Goal: Task Accomplishment & Management: Use online tool/utility

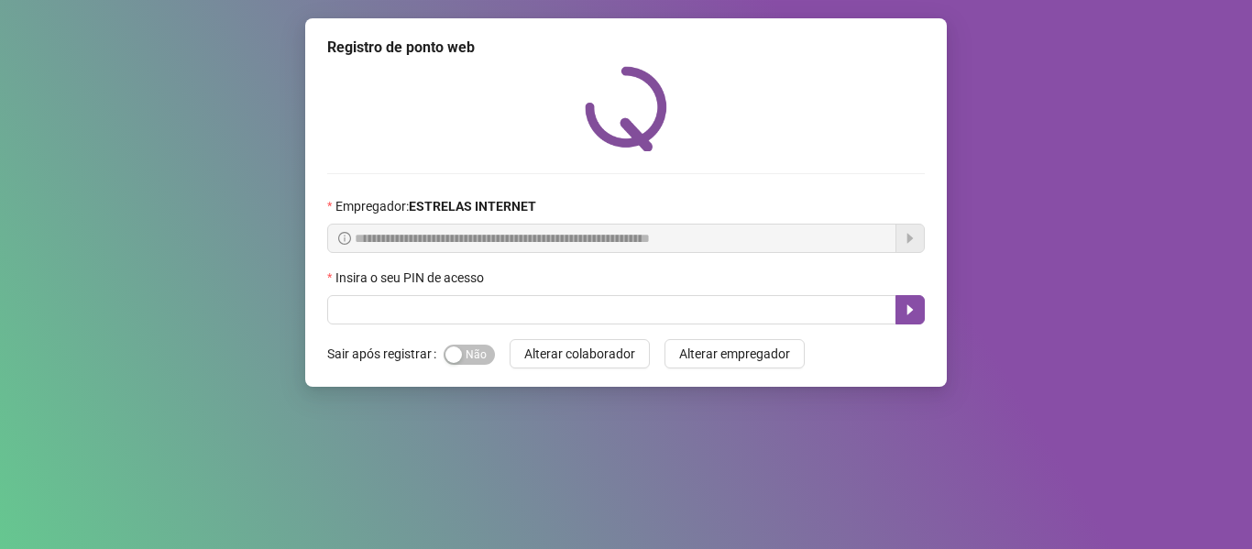
click at [489, 325] on div "**********" at bounding box center [626, 202] width 642 height 369
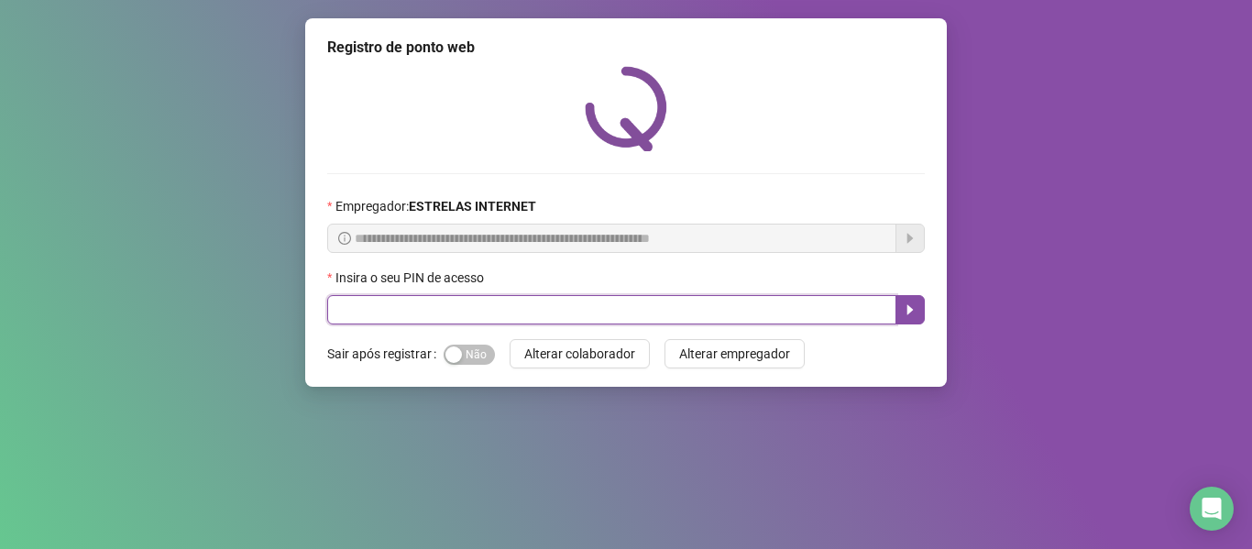
click at [425, 312] on input "text" at bounding box center [611, 309] width 569 height 29
type input "*****"
click at [905, 316] on icon "caret-right" at bounding box center [910, 310] width 15 height 15
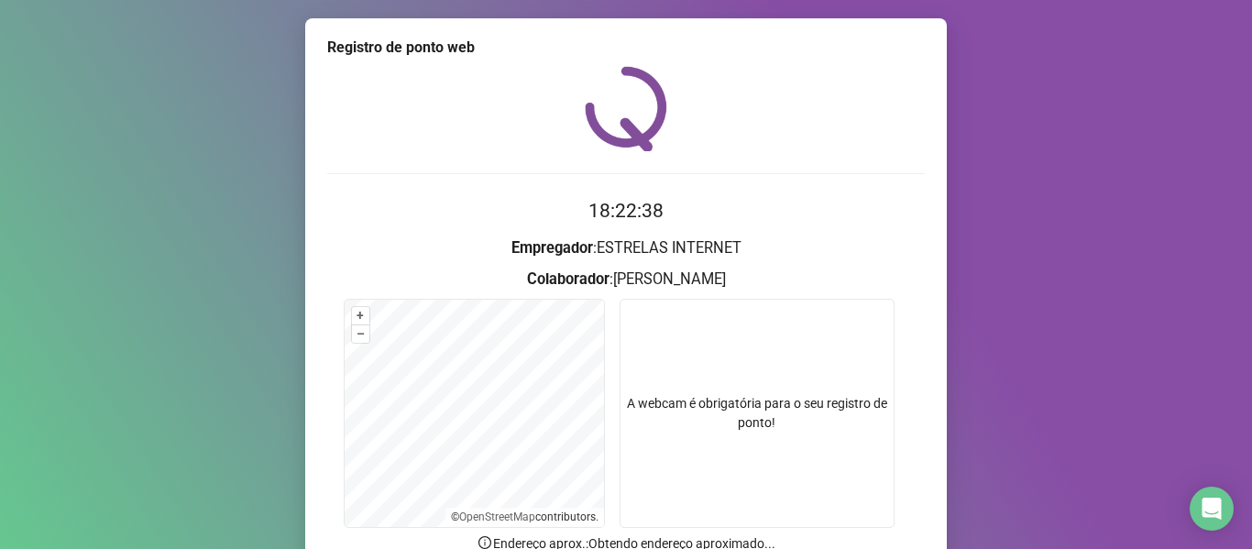
scroll to position [92, 0]
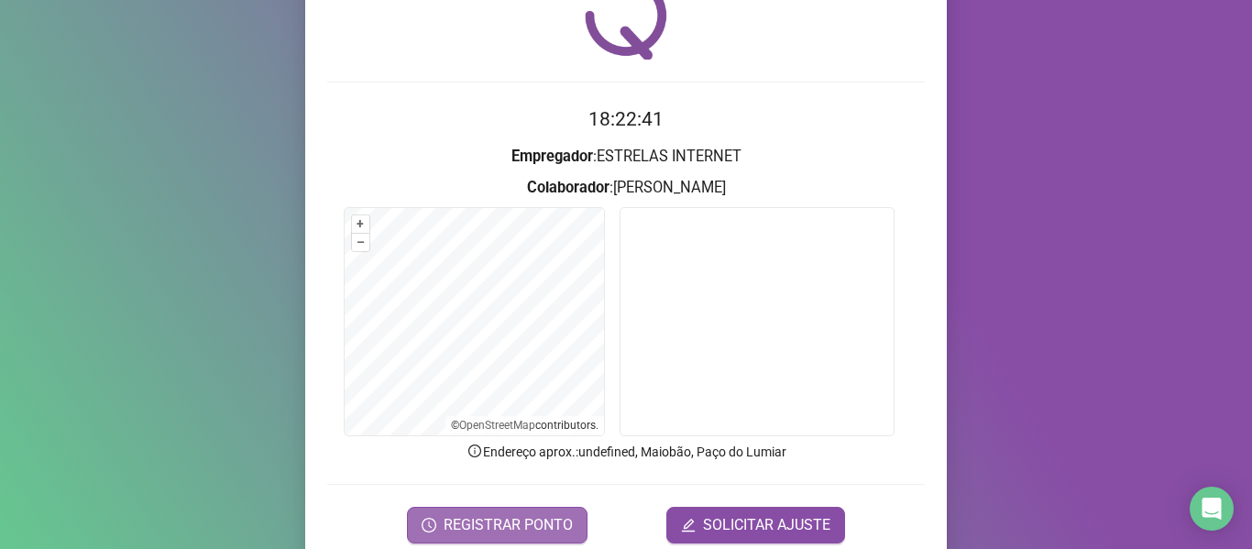
click at [528, 526] on span "REGISTRAR PONTO" at bounding box center [508, 525] width 129 height 22
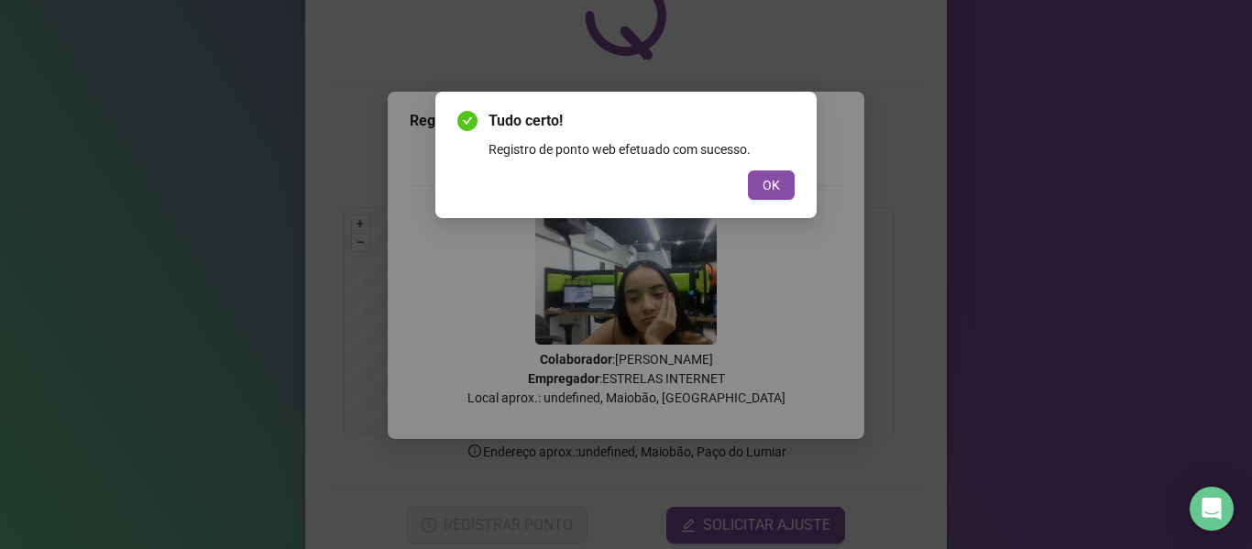
click at [762, 201] on div "Tudo certo! Registro de ponto web efetuado com sucesso. OK" at bounding box center [625, 155] width 381 height 127
click at [770, 187] on span "OK" at bounding box center [771, 185] width 17 height 20
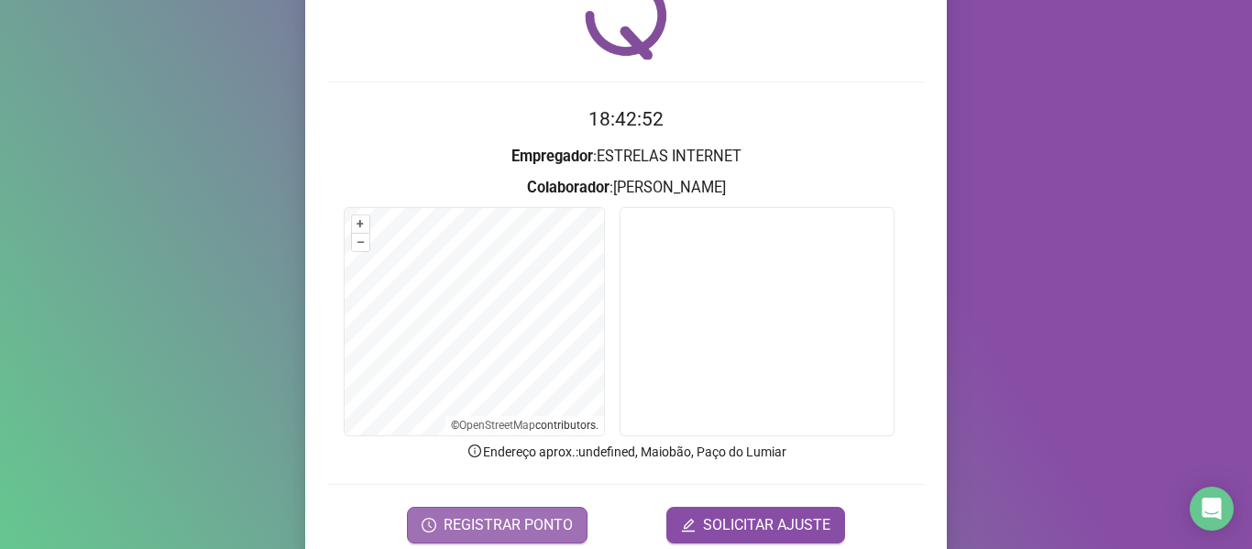
click at [525, 521] on span "REGISTRAR PONTO" at bounding box center [508, 525] width 129 height 22
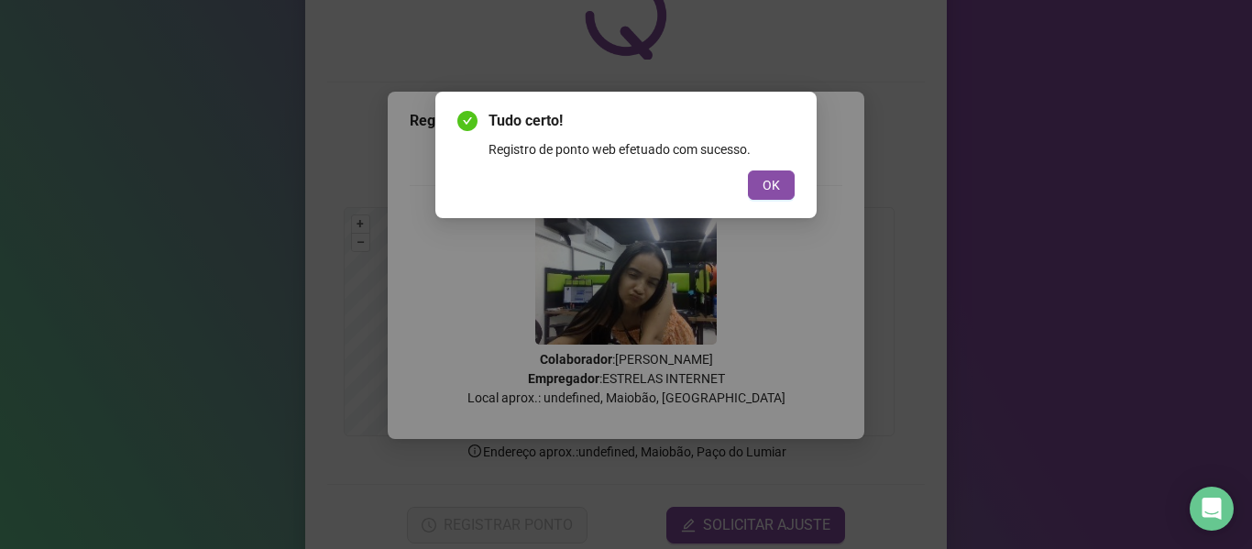
click at [1189, 128] on div "Tudo certo! Registro de ponto web efetuado com sucesso. OK" at bounding box center [626, 274] width 1252 height 549
click at [768, 182] on span "OK" at bounding box center [771, 185] width 17 height 20
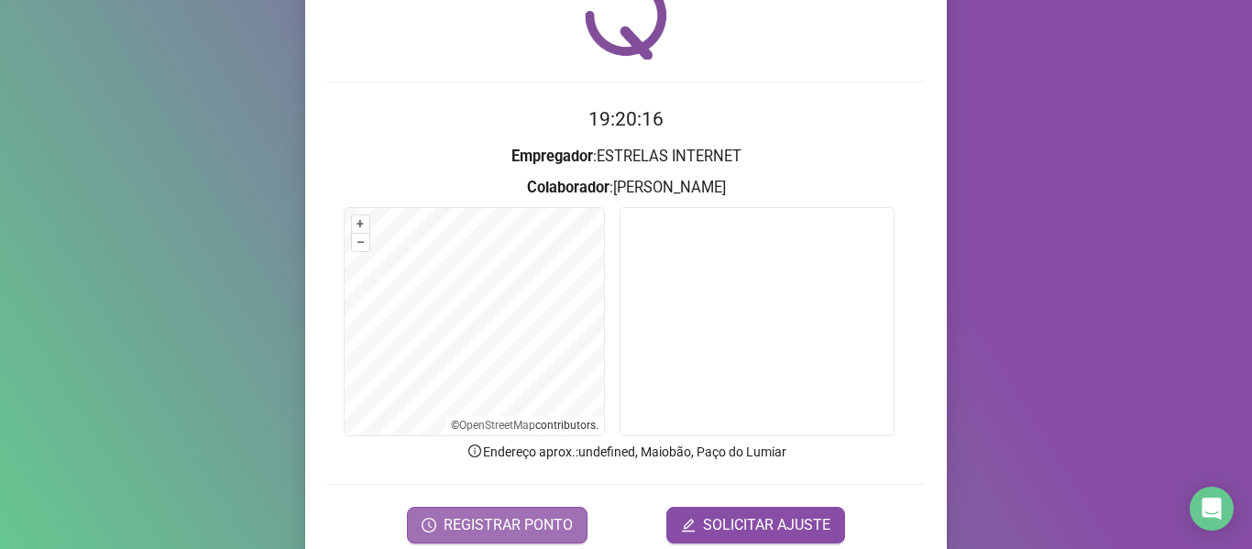
click at [467, 537] on button "REGISTRAR PONTO" at bounding box center [497, 525] width 181 height 37
